Goal: Check status: Check status

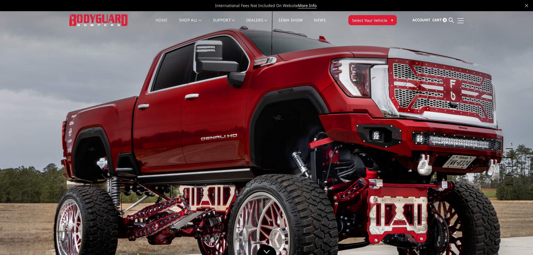
click at [460, 23] on span at bounding box center [460, 23] width 7 height 1
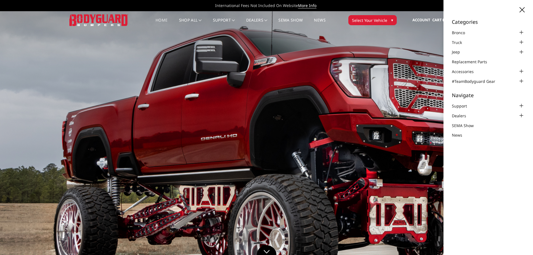
click at [524, 8] on icon at bounding box center [521, 9] width 5 height 5
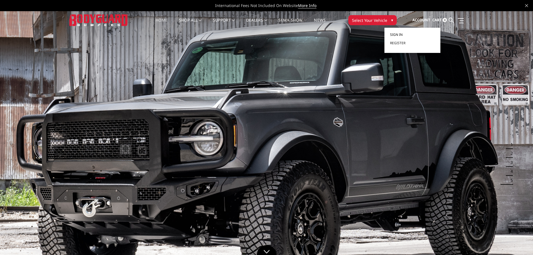
click at [405, 35] on link "Sign in" at bounding box center [412, 34] width 45 height 8
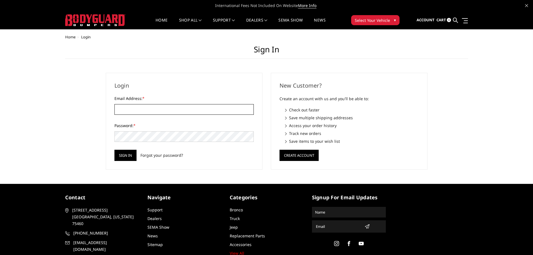
type input "[EMAIL_ADDRESS][DOMAIN_NAME]"
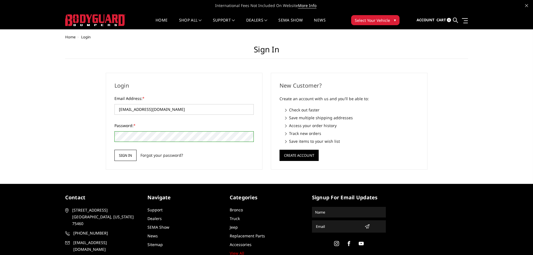
click at [123, 156] on input "Sign in" at bounding box center [125, 155] width 22 height 11
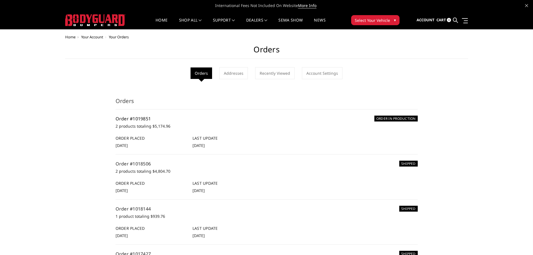
click at [140, 117] on link "Order #1019851" at bounding box center [134, 119] width 36 height 6
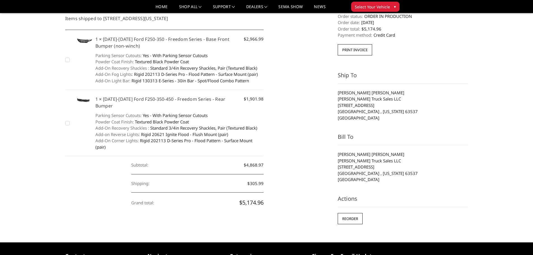
scroll to position [112, 0]
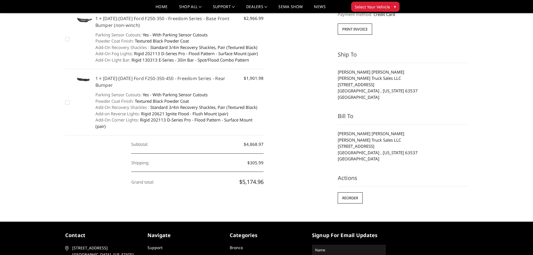
drag, startPoint x: 67, startPoint y: 171, endPoint x: 66, endPoint y: 166, distance: 4.9
